Goal: Task Accomplishment & Management: Manage account settings

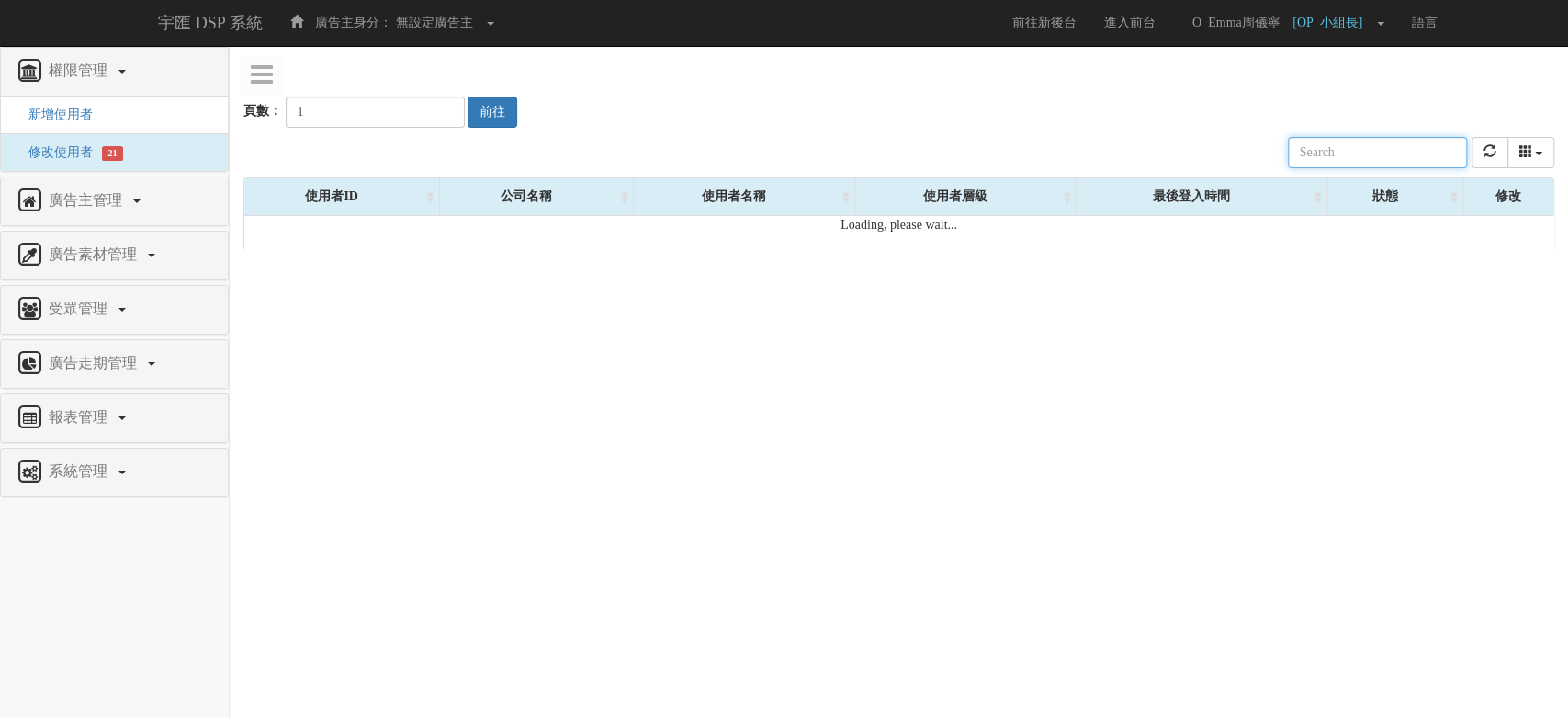
click at [1355, 159] on input "text" at bounding box center [1377, 152] width 179 height 31
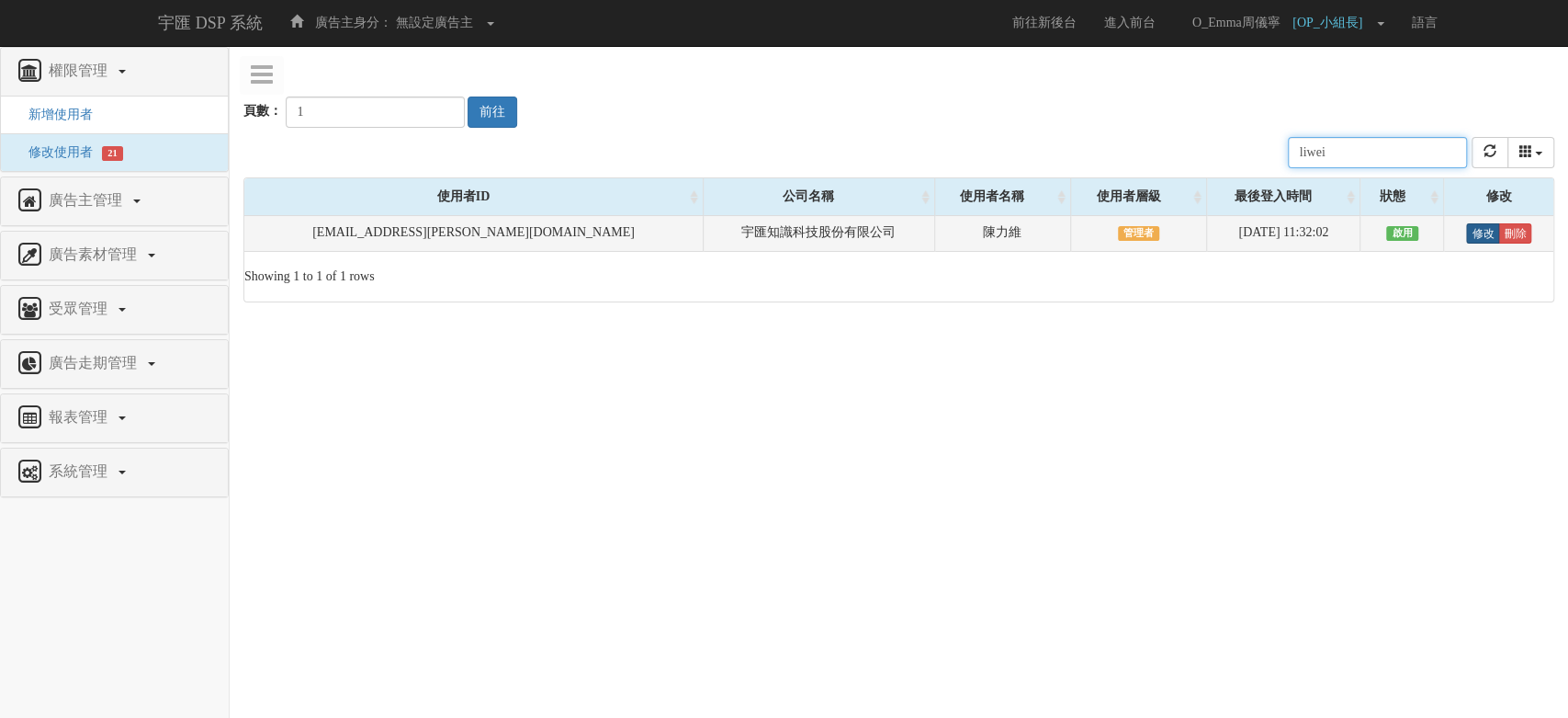
type input "liwei"
click at [1474, 232] on link "修改" at bounding box center [1482, 233] width 33 height 20
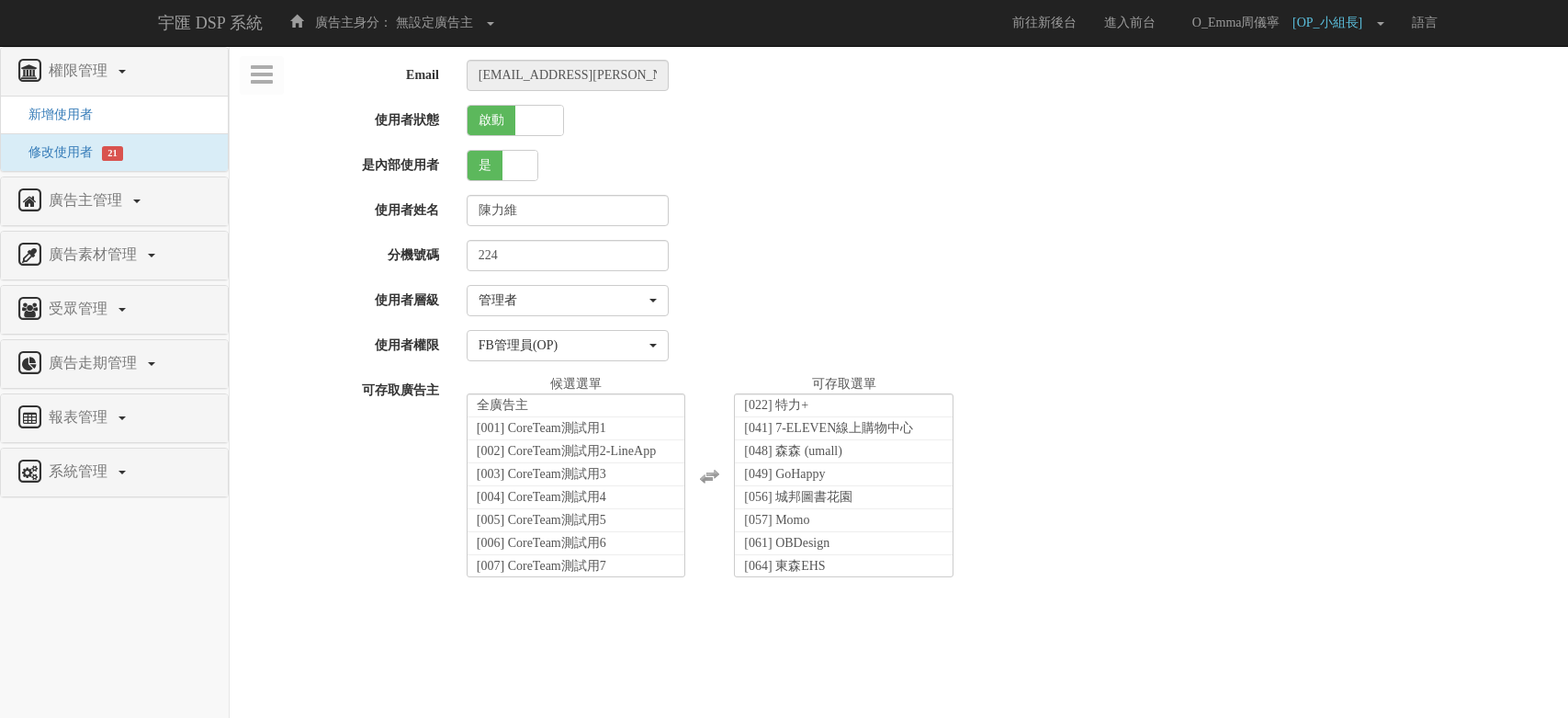
select select "Manager"
select select "16"
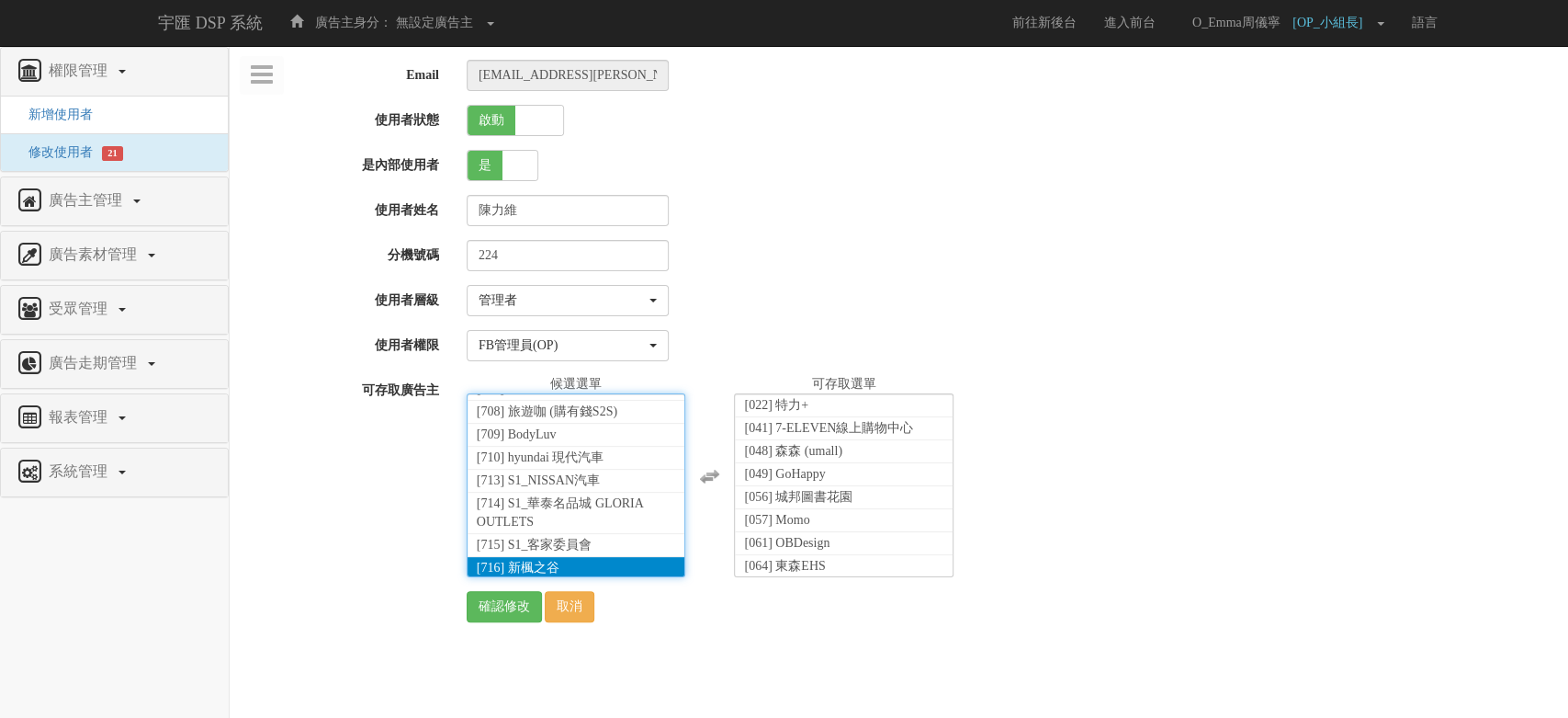
click at [617, 557] on li "[716] 新楓之谷" at bounding box center [577, 568] width 218 height 23
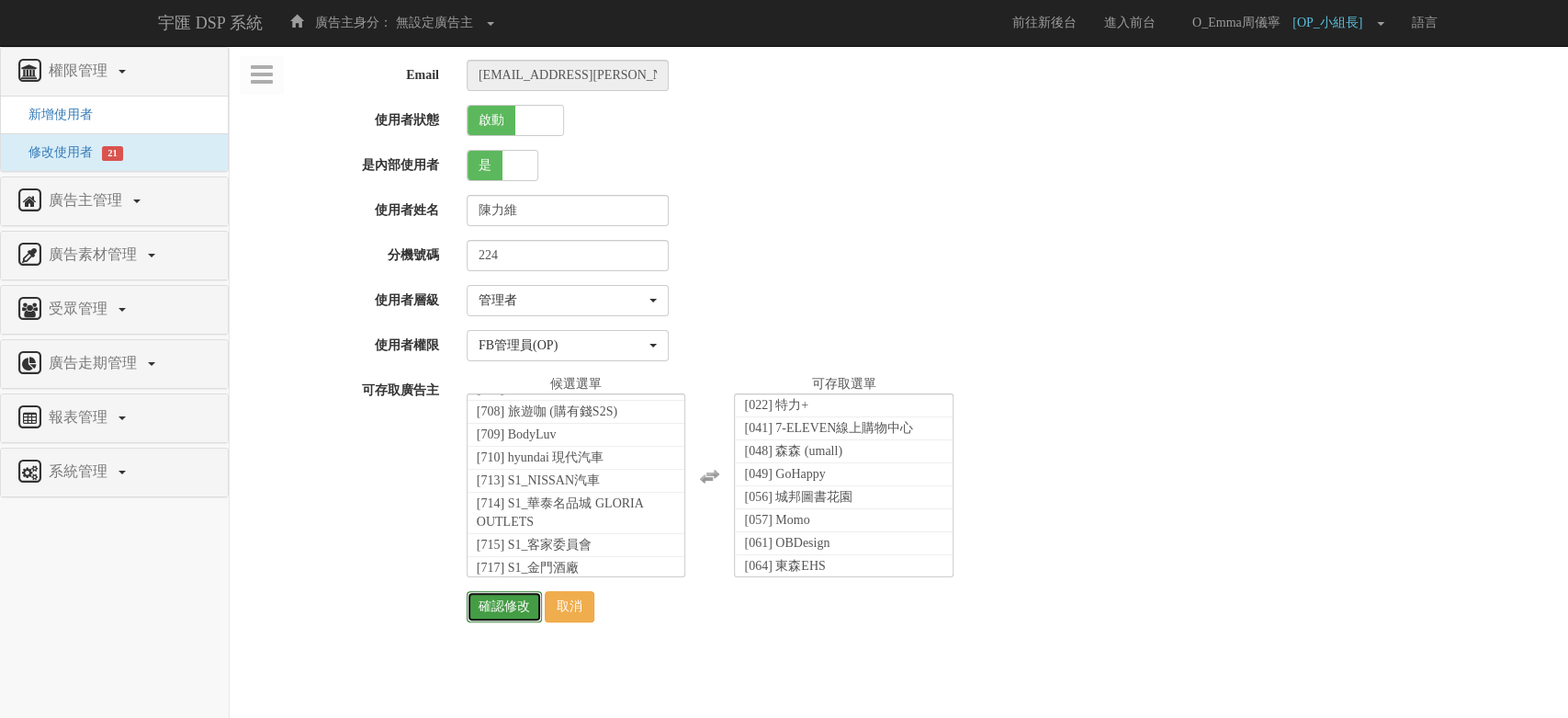
click at [518, 602] on input "確認修改" at bounding box center [504, 606] width 75 height 31
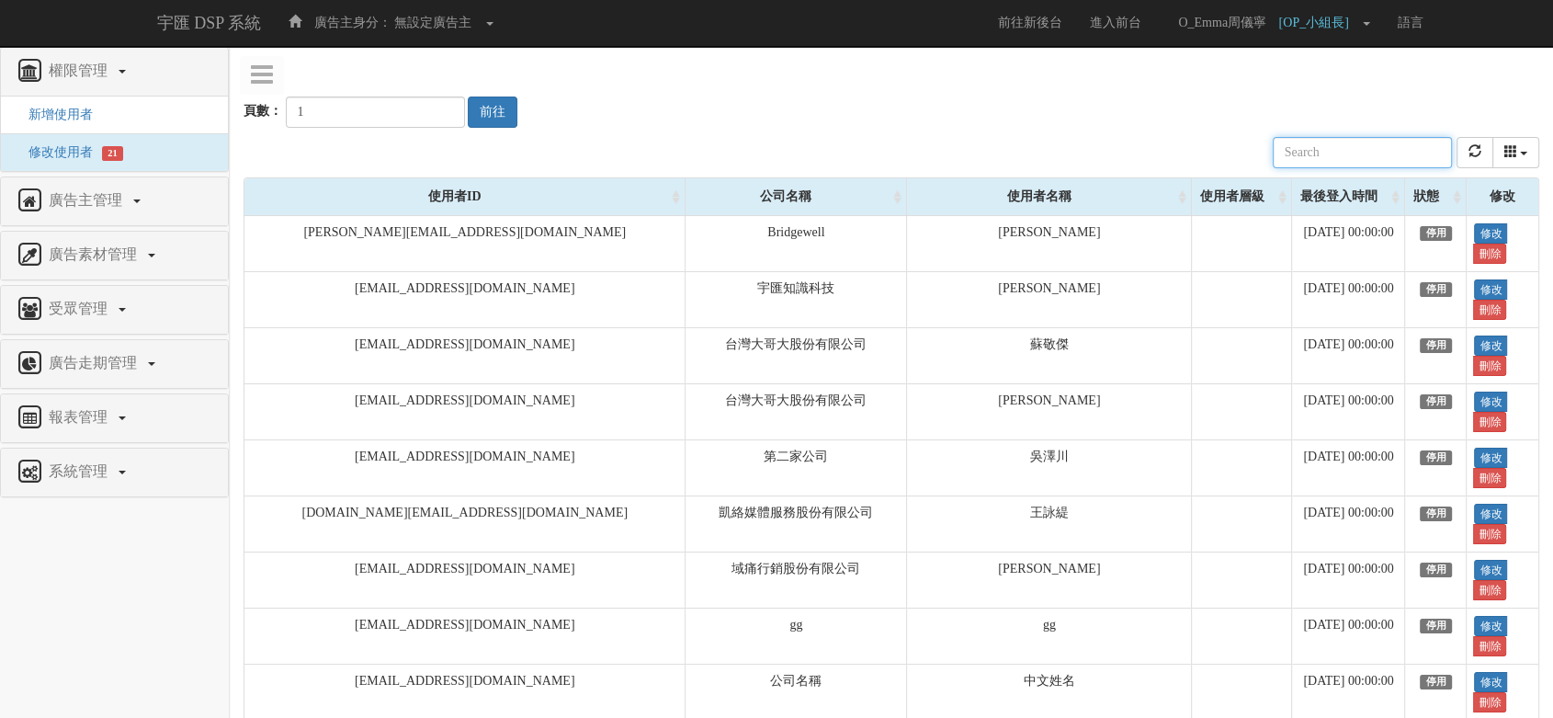
drag, startPoint x: 1115, startPoint y: 136, endPoint x: 1061, endPoint y: 136, distance: 54.2
click at [1116, 136] on div "公司名稱 使用者名稱 聯絡電話 角色 使用者層級 廣告主 註冊時間 最後登入時間 近一個月登入次數 狀態" at bounding box center [892, 153] width 1296 height 50
